Goal: Task Accomplishment & Management: Use online tool/utility

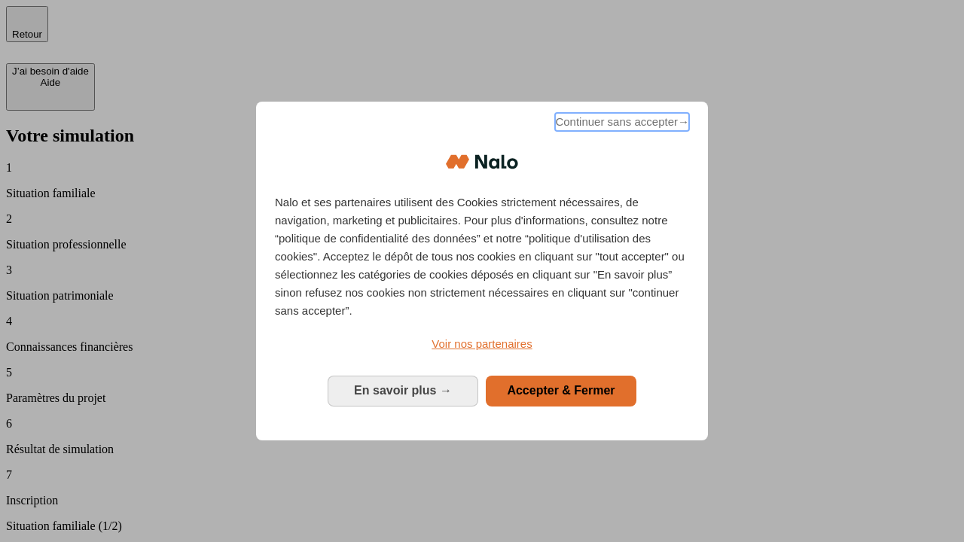
click at [621, 124] on span "Continuer sans accepter →" at bounding box center [622, 122] width 134 height 18
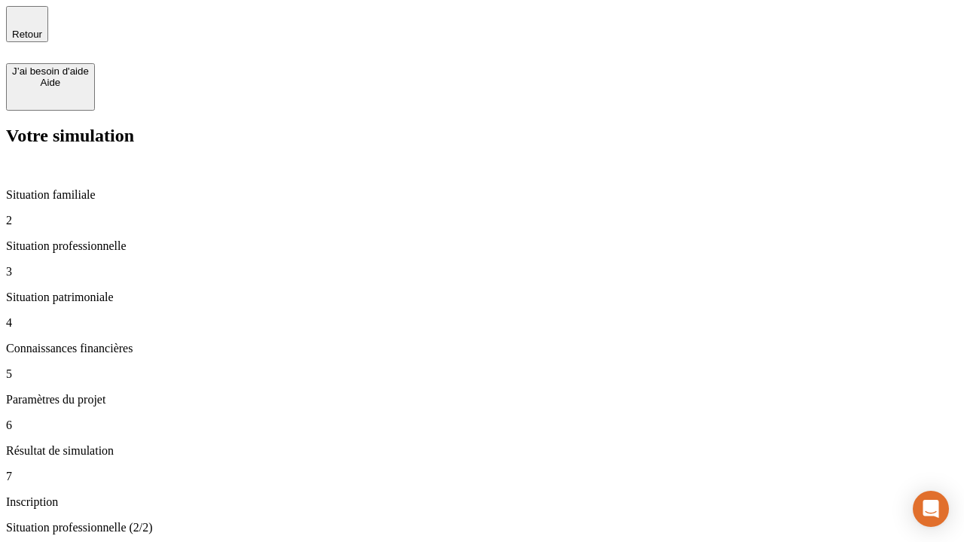
type input "30 000"
type input "40 000"
